Goal: Navigation & Orientation: Find specific page/section

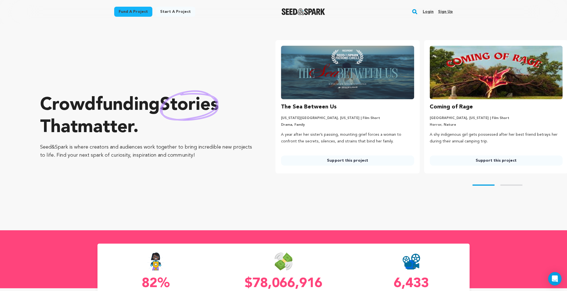
click at [427, 12] on link "Login" at bounding box center [428, 11] width 11 height 9
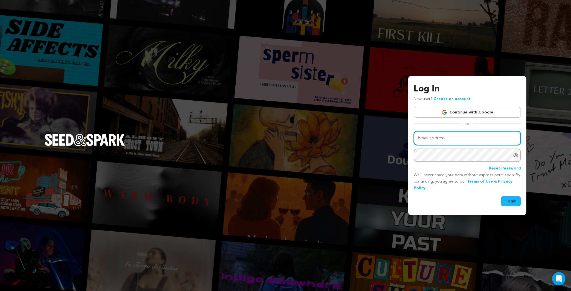
type input "kermetmerlkey@froglabllc.com"
click at [512, 199] on button "Login" at bounding box center [511, 201] width 20 height 10
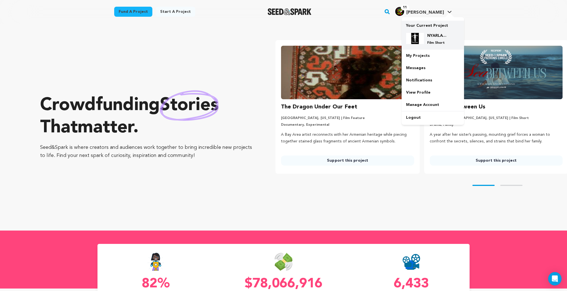
click at [435, 37] on h4 "NYARLATHOTEP" at bounding box center [438, 36] width 20 height 6
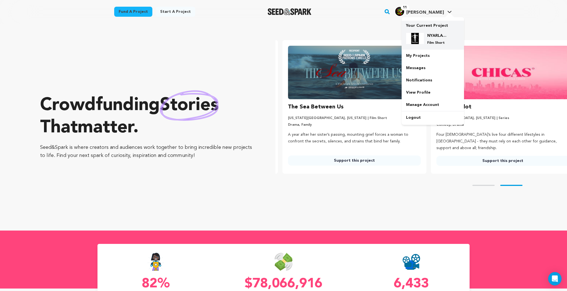
scroll to position [0, 153]
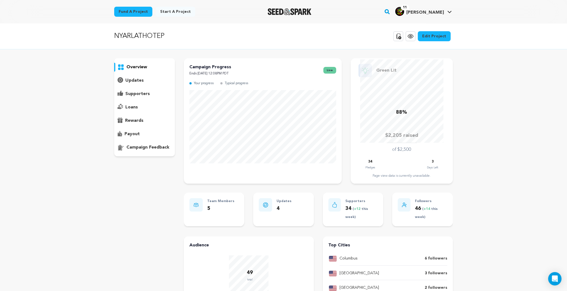
click at [133, 93] on p "supporters" at bounding box center [137, 94] width 25 height 7
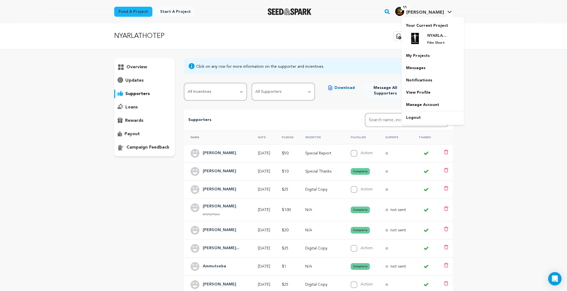
click at [404, 11] on img "Kermet K.'s Profile" at bounding box center [400, 11] width 9 height 9
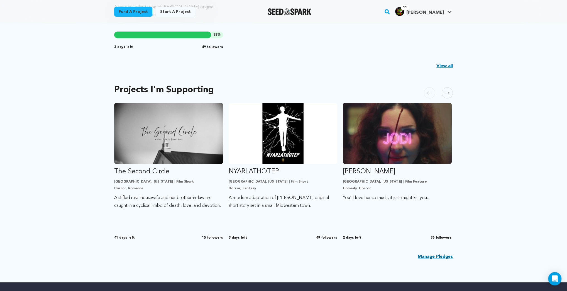
scroll to position [245, 0]
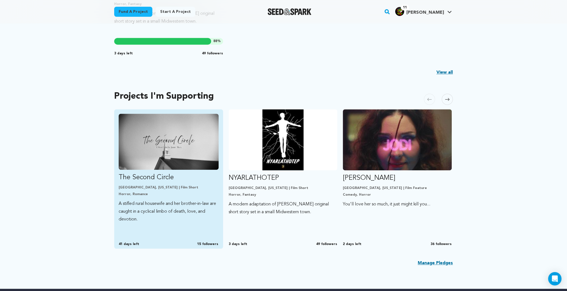
click at [168, 202] on p "A stifled rural housewife and her brother-in-law are caught in a cyclical limbo…" at bounding box center [169, 211] width 100 height 23
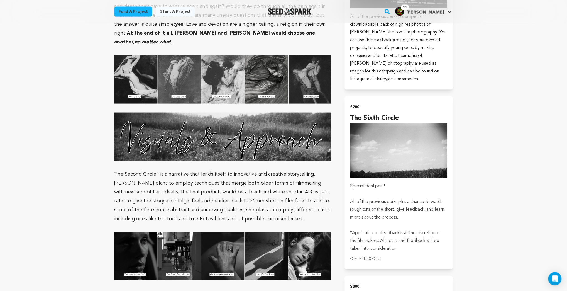
scroll to position [1182, 0]
